Goal: Find specific fact: Find specific fact

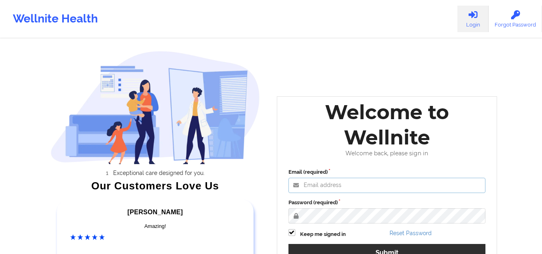
type input "[EMAIL_ADDRESS][DOMAIN_NAME]"
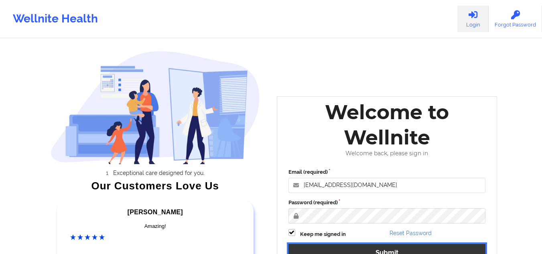
click at [463, 248] on button "Submit" at bounding box center [386, 252] width 197 height 17
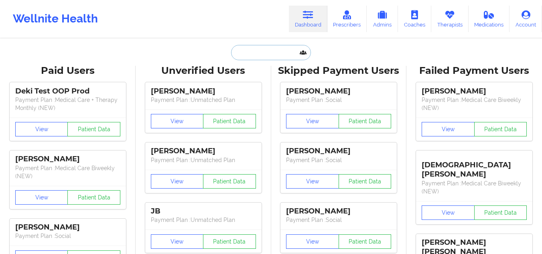
click at [263, 52] on input "text" at bounding box center [270, 52] width 79 height 15
paste input "[PERSON_NAME][EMAIL_ADDRESS][PERSON_NAME][DOMAIN_NAME]"
type input "[PERSON_NAME][EMAIL_ADDRESS][PERSON_NAME][DOMAIN_NAME]"
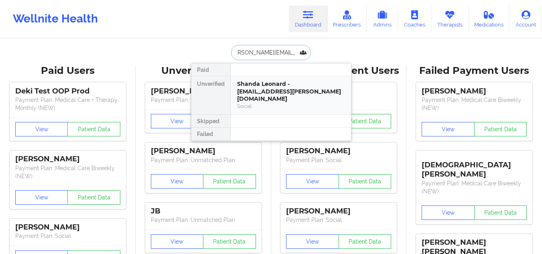
click at [260, 90] on div "Shanda Leonard - [EMAIL_ADDRESS][PERSON_NAME][DOMAIN_NAME]" at bounding box center [290, 91] width 107 height 22
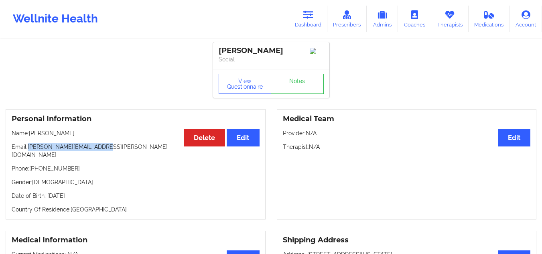
drag, startPoint x: 99, startPoint y: 148, endPoint x: 29, endPoint y: 142, distance: 70.1
click at [29, 142] on div "Personal Information Edit Delete Name: [PERSON_NAME] Email: [PERSON_NAME][EMAIL…" at bounding box center [136, 164] width 260 height 110
copy p "[PERSON_NAME][EMAIL_ADDRESS][PERSON_NAME][DOMAIN_NAME]"
drag, startPoint x: 282, startPoint y: 54, endPoint x: 221, endPoint y: 53, distance: 60.2
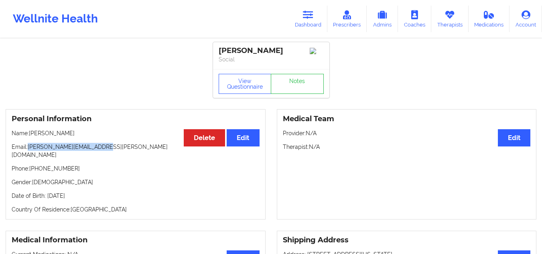
click at [221, 53] on div "[PERSON_NAME]" at bounding box center [271, 50] width 105 height 9
copy div "[PERSON_NAME]"
